Goal: Information Seeking & Learning: Find specific fact

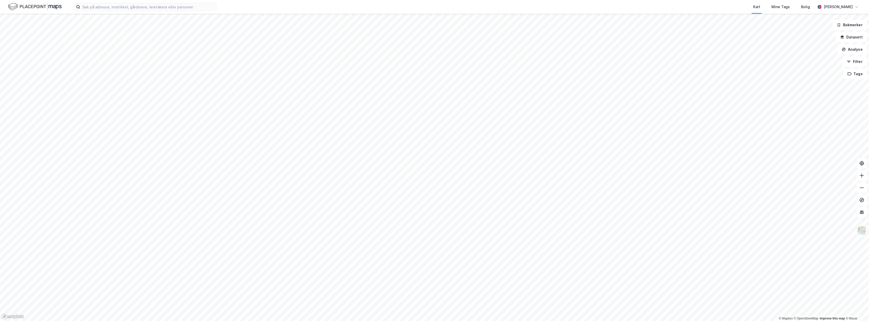
click at [84, 1] on div "Kart Mine Tags Bolig [PERSON_NAME]" at bounding box center [434, 7] width 869 height 14
click at [89, 3] on input at bounding box center [148, 7] width 136 height 8
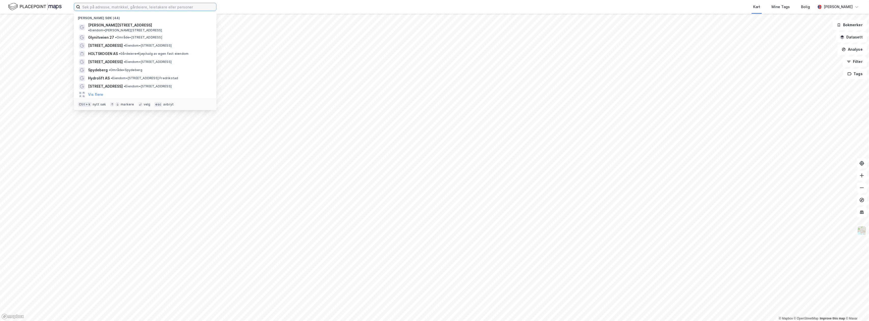
paste input "[PERSON_NAME][STREET_ADDRESS]"
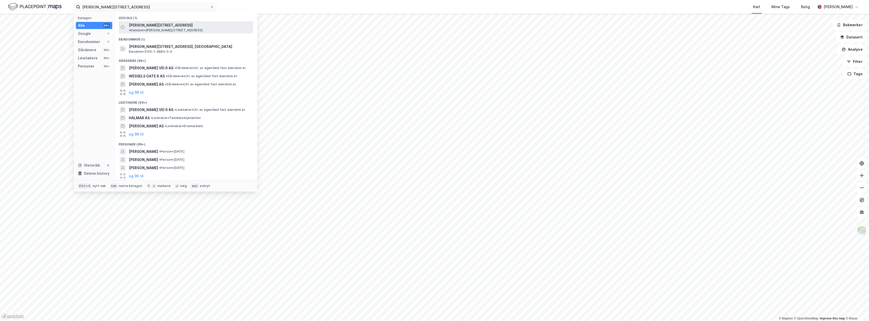
click at [192, 28] on span "• Eiendom • [STREET_ADDRESS]" at bounding box center [166, 30] width 74 height 4
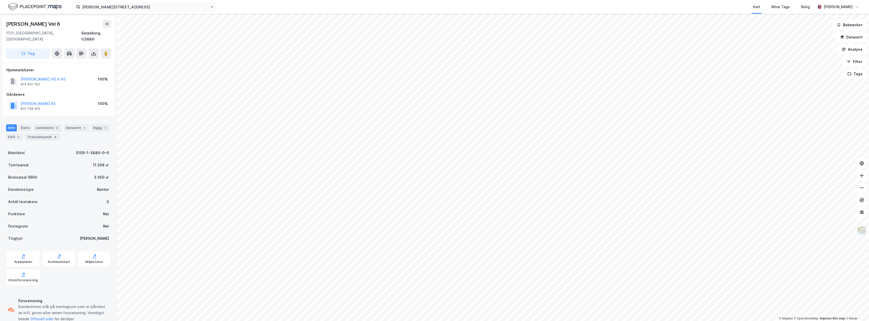
click at [57, 147] on div "Matrikkel 3105-1-3880-0-0" at bounding box center [58, 153] width 105 height 12
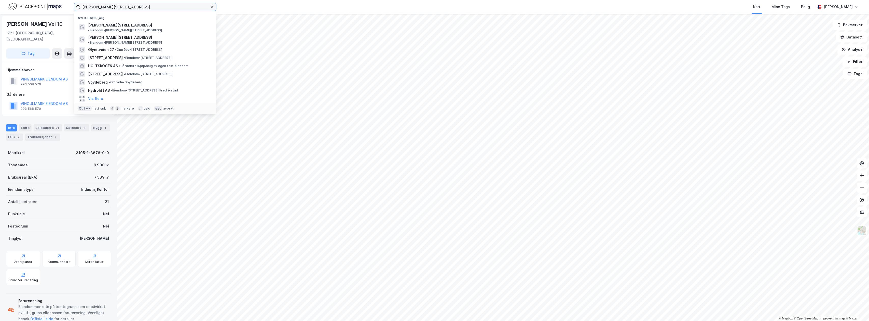
drag, startPoint x: 143, startPoint y: 8, endPoint x: 50, endPoint y: 6, distance: 92.7
click at [51, 6] on div "[PERSON_NAME][STREET_ADDRESS] Nylige søk (45) [PERSON_NAME][STREET_ADDRESS] • E…" at bounding box center [434, 7] width 869 height 14
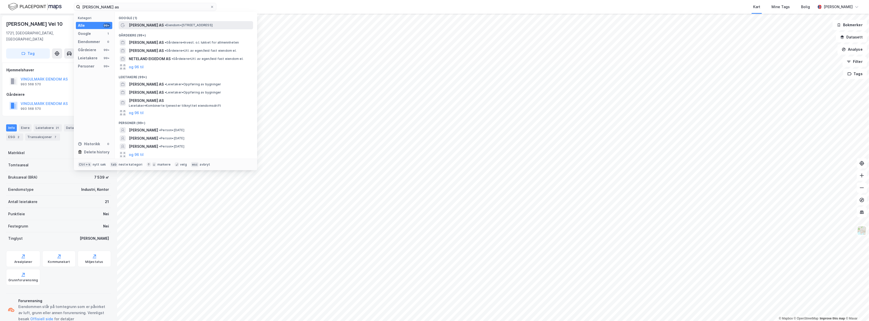
click at [164, 24] on span "[PERSON_NAME] AS" at bounding box center [146, 25] width 35 height 6
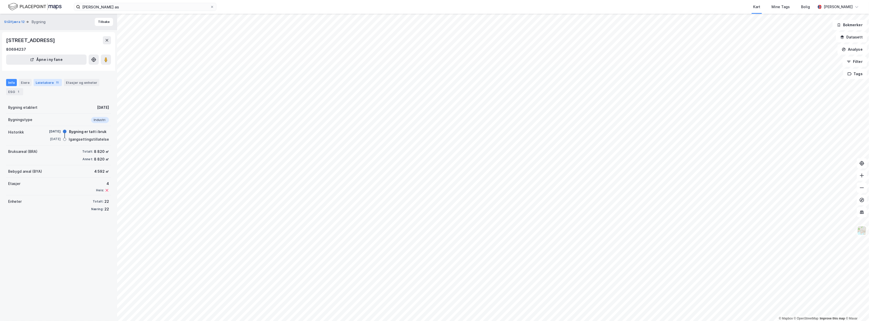
click at [48, 81] on div "Leietakere 11" at bounding box center [48, 82] width 28 height 7
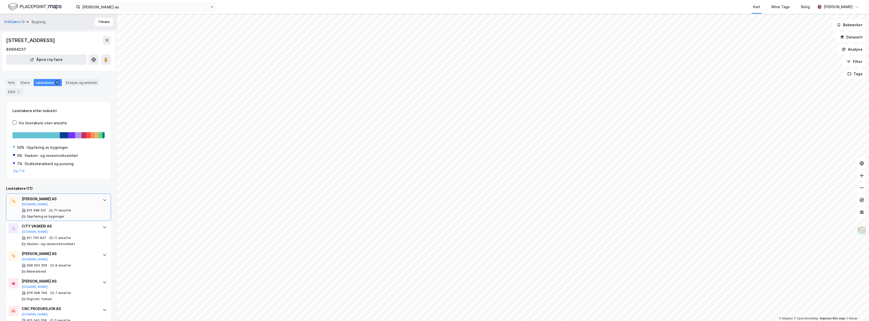
click at [52, 199] on div "[PERSON_NAME] AS" at bounding box center [60, 199] width 76 height 6
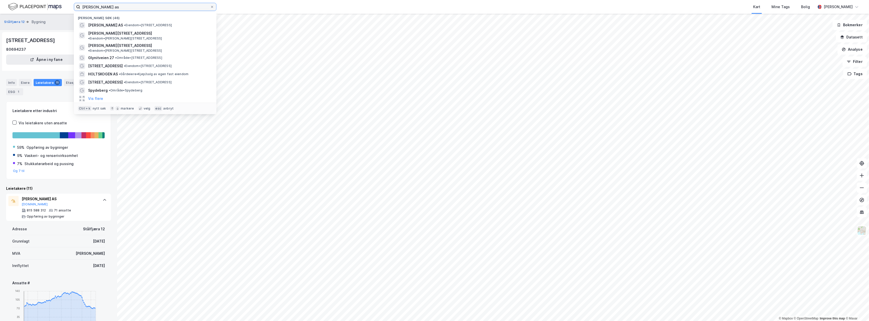
drag, startPoint x: 133, startPoint y: 8, endPoint x: 65, endPoint y: 4, distance: 67.6
click at [65, 4] on div "[PERSON_NAME] as [PERSON_NAME] søk (46) [PERSON_NAME] AS • Eiendom • [STREET_AD…" at bounding box center [434, 7] width 869 height 14
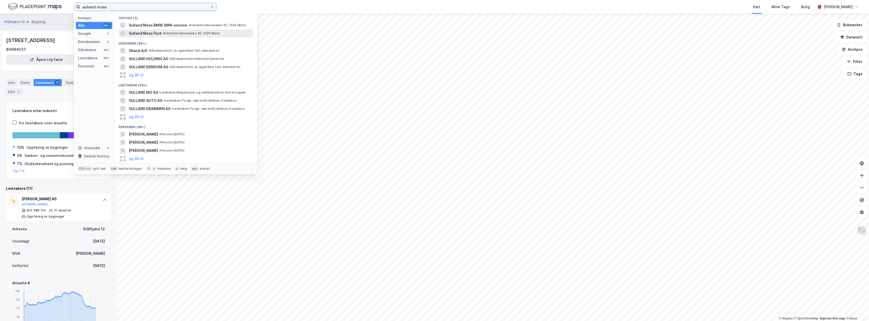
type input "sulland moss"
click at [158, 33] on span "Sulland Moss Ford" at bounding box center [145, 33] width 33 height 6
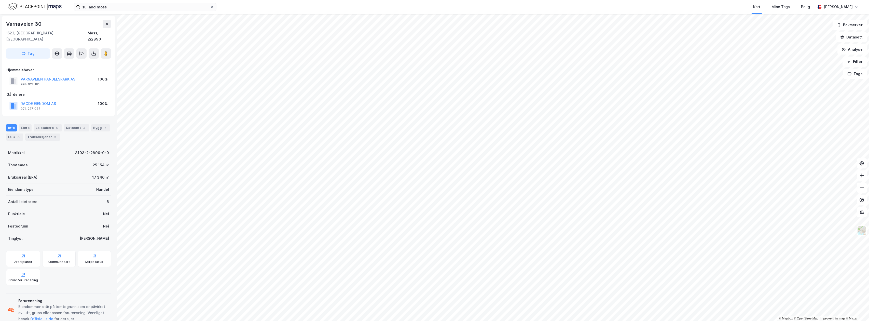
scroll to position [3, 0]
click at [24, 121] on div "Eiere" at bounding box center [25, 124] width 13 height 7
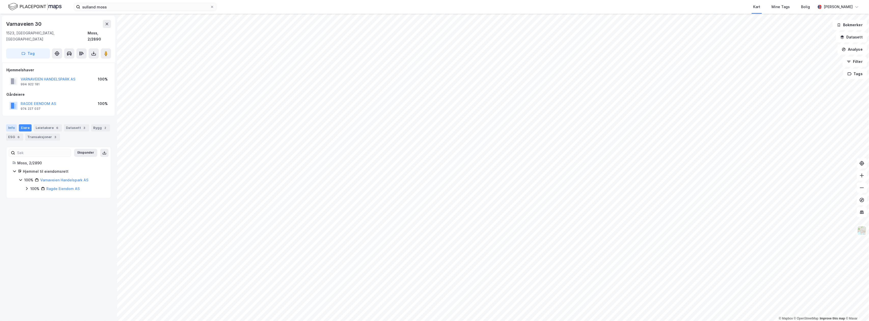
click at [12, 124] on div "Info" at bounding box center [11, 127] width 11 height 7
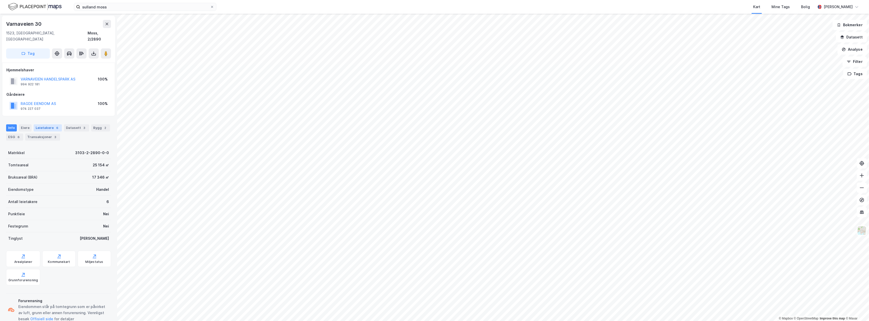
click at [42, 124] on div "Leietakere 6" at bounding box center [48, 127] width 28 height 7
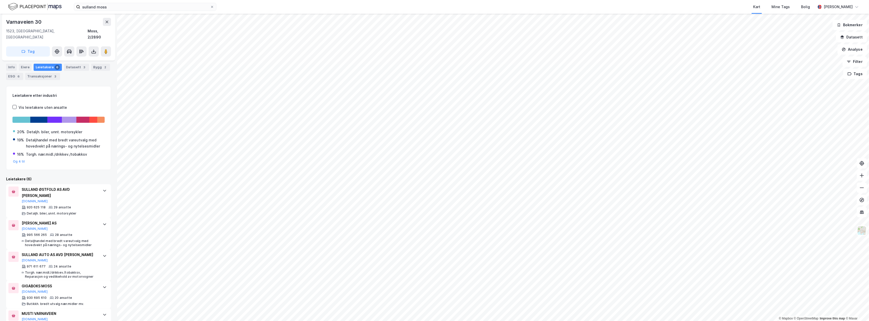
scroll to position [68, 0]
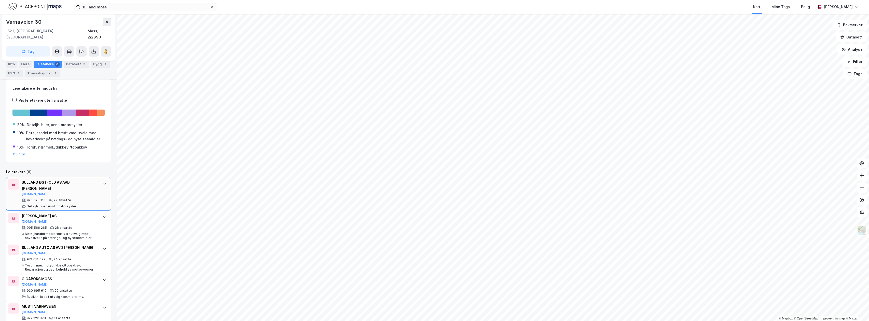
click at [39, 198] on div "920 625 118" at bounding box center [36, 200] width 19 height 4
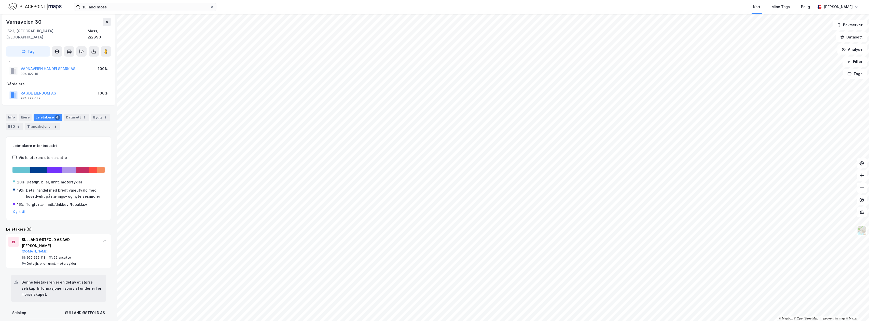
scroll to position [0, 0]
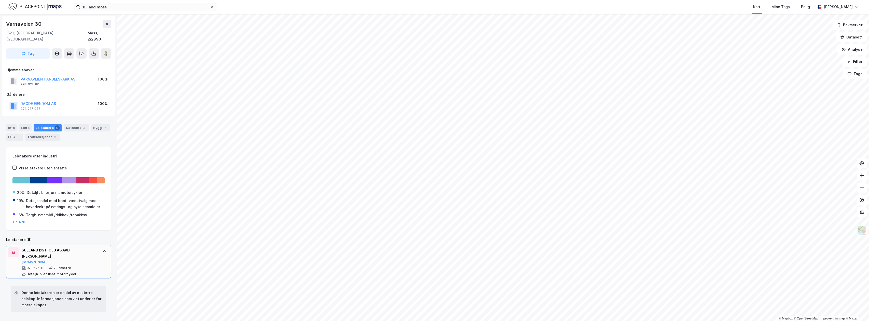
click at [47, 250] on div "SULLAND ØSTFOLD AS AVD MOSS [DOMAIN_NAME]" at bounding box center [60, 255] width 76 height 17
click at [27, 260] on button "[DOMAIN_NAME]" at bounding box center [35, 262] width 26 height 4
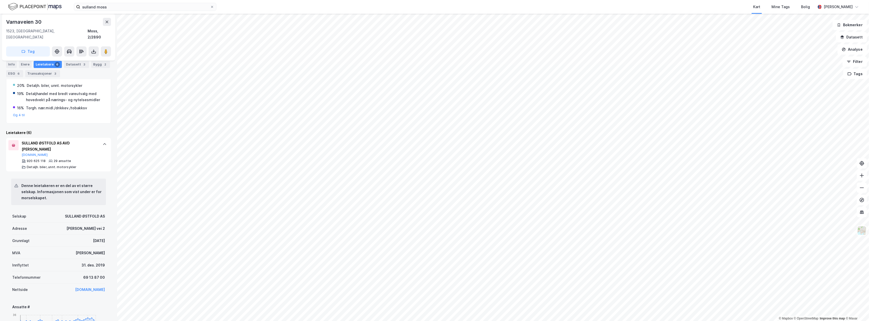
scroll to position [136, 0]
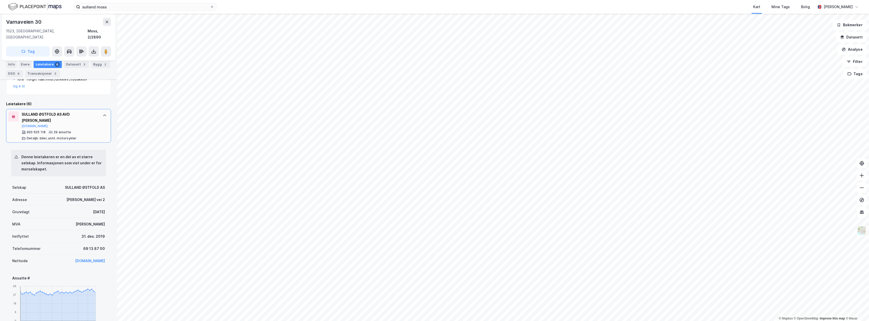
click at [55, 111] on div "SULLAND ØSTFOLD AS AVD [PERSON_NAME]" at bounding box center [60, 117] width 76 height 12
